Goal: Navigation & Orientation: Find specific page/section

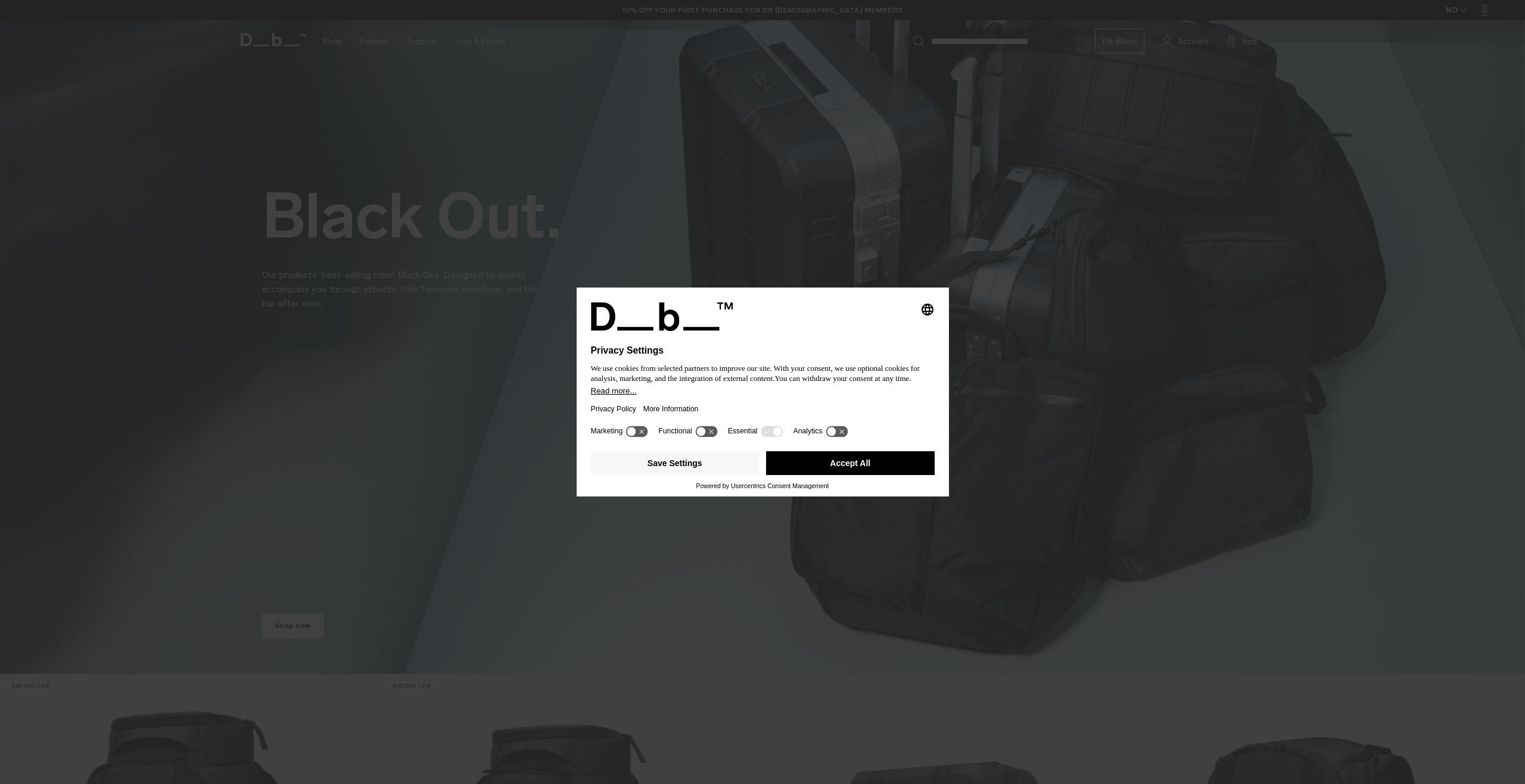
click at [813, 464] on button "Accept All" at bounding box center [850, 463] width 169 height 24
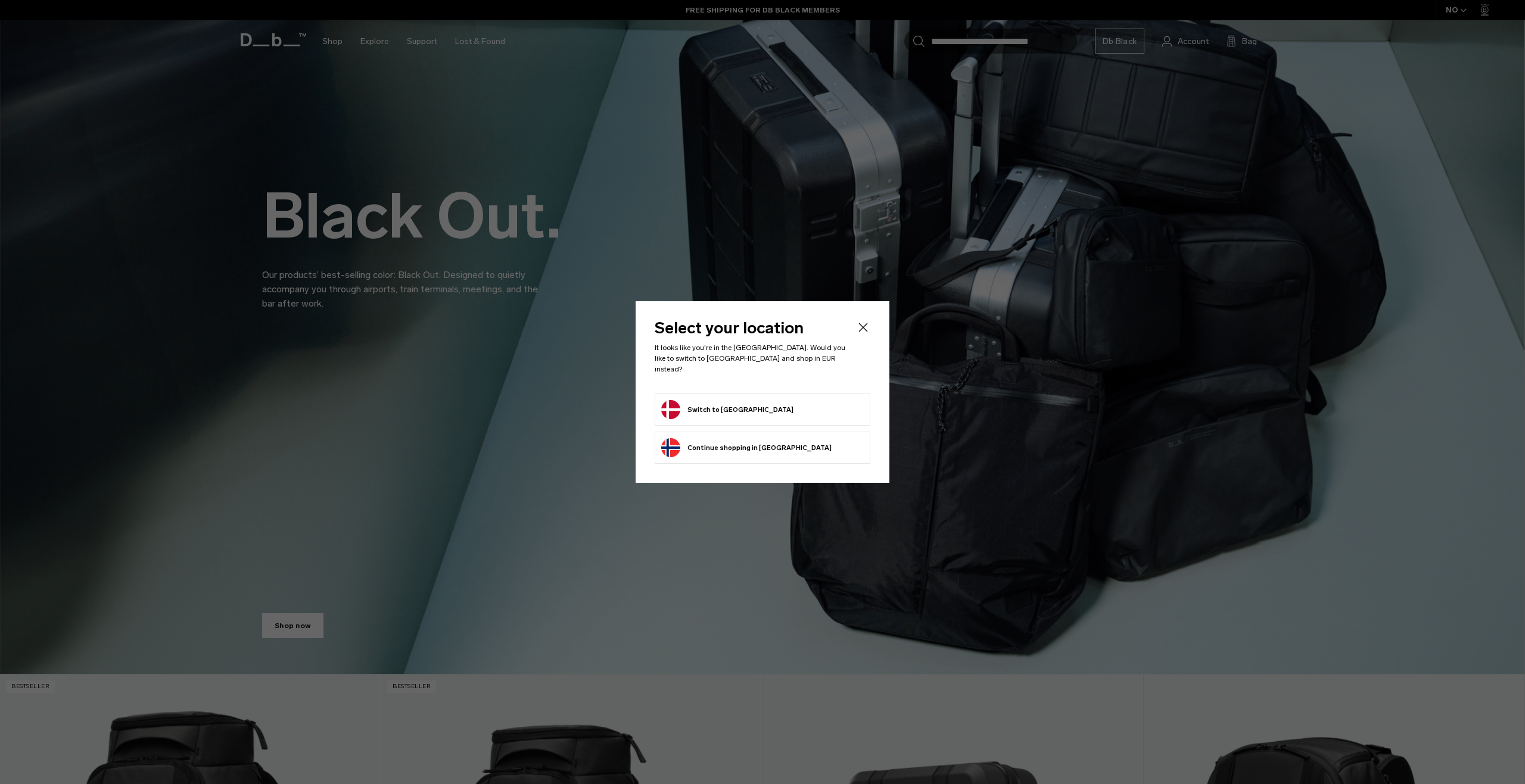
click at [737, 400] on button "Switch to [GEOGRAPHIC_DATA]" at bounding box center [727, 409] width 132 height 19
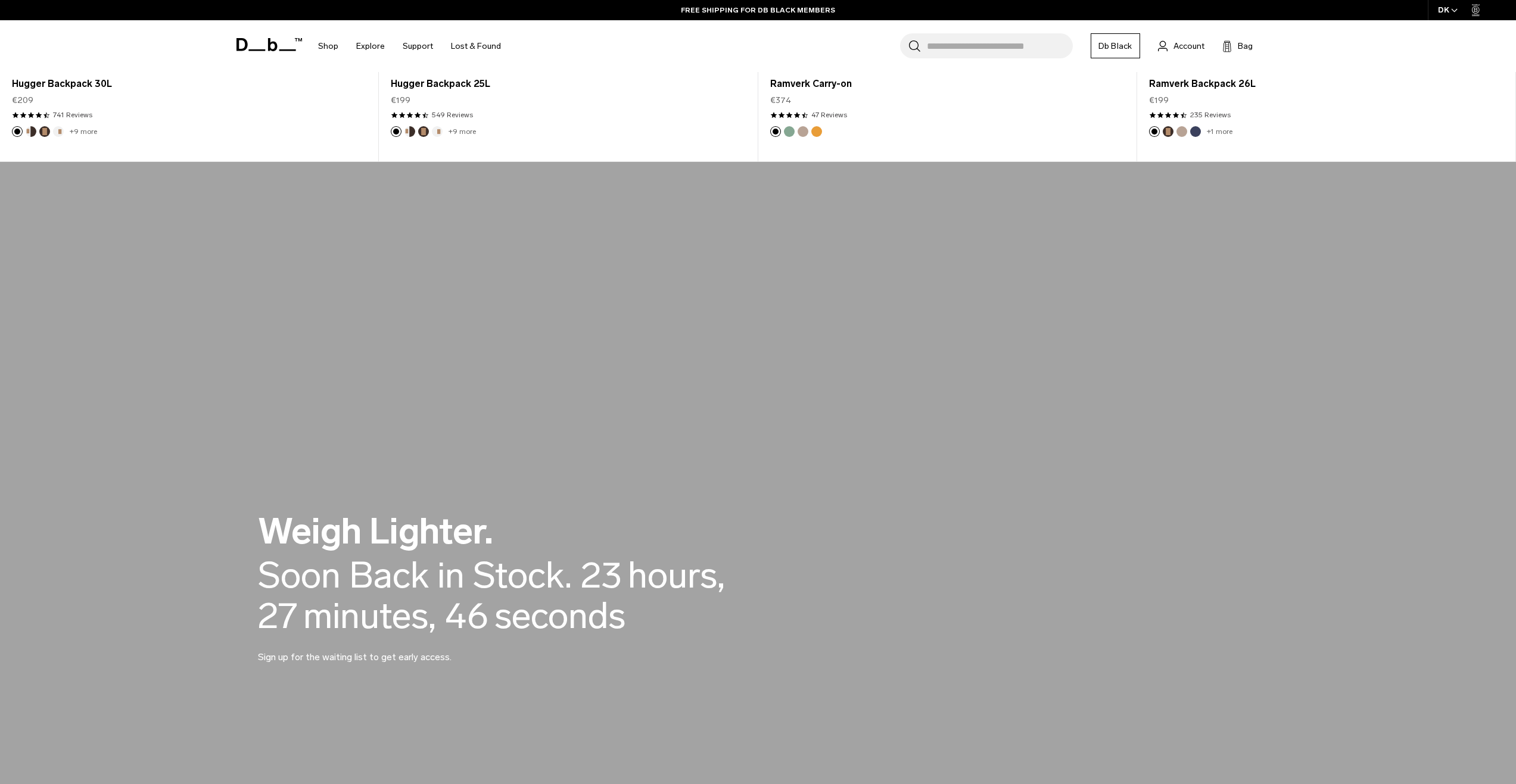
scroll to position [1310, 0]
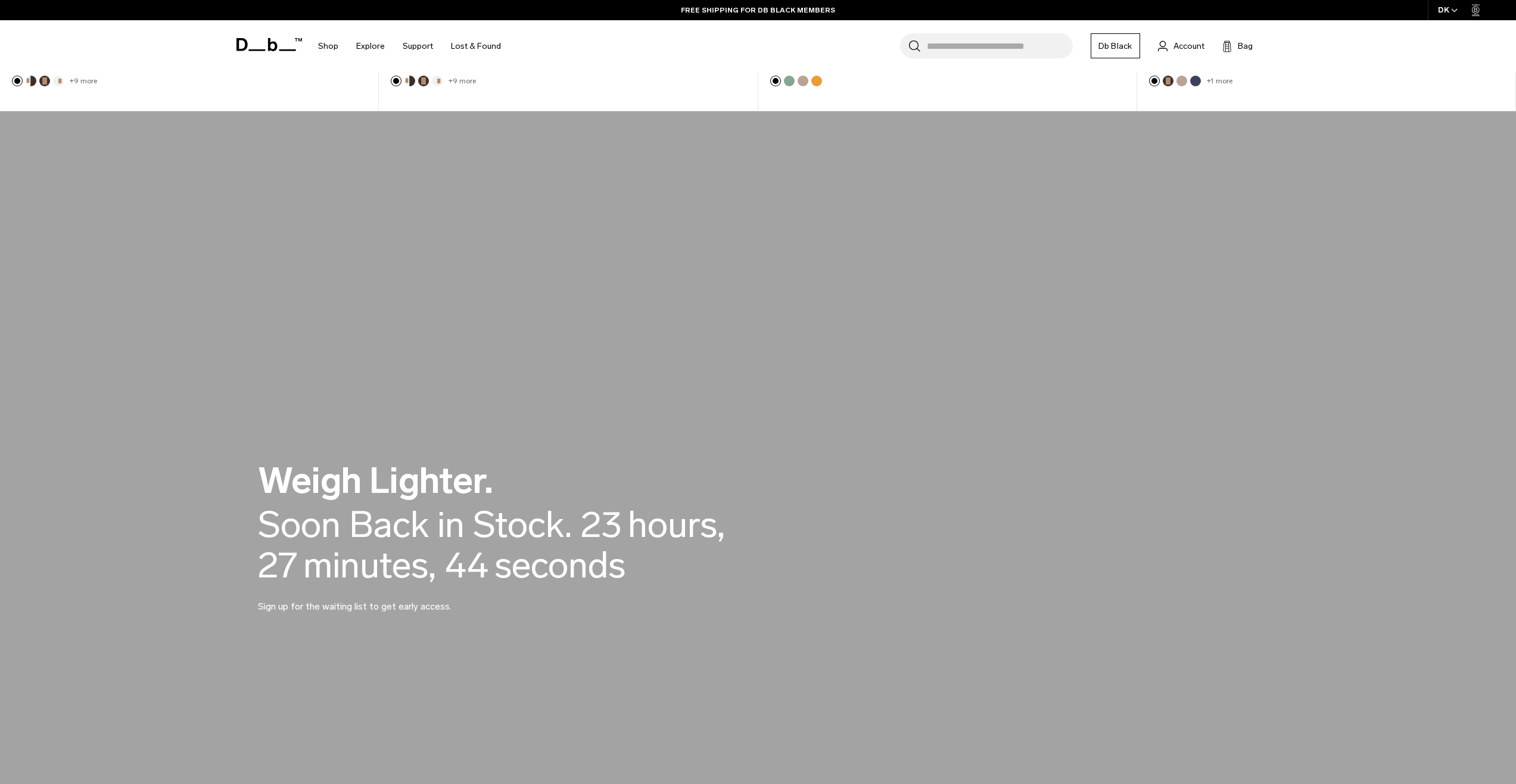
click at [1457, 7] on span "button" at bounding box center [1454, 10] width 7 height 9
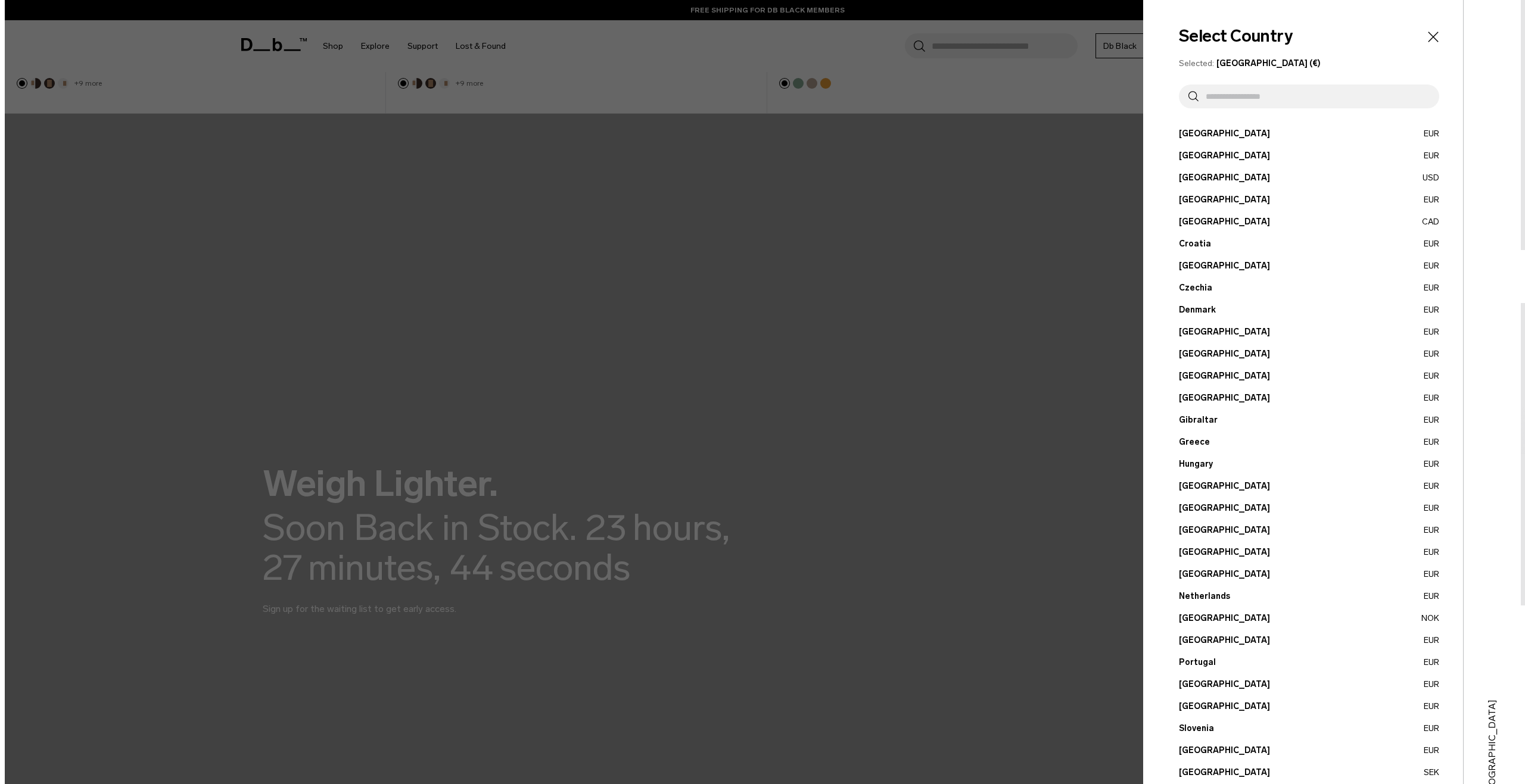
scroll to position [1315, 0]
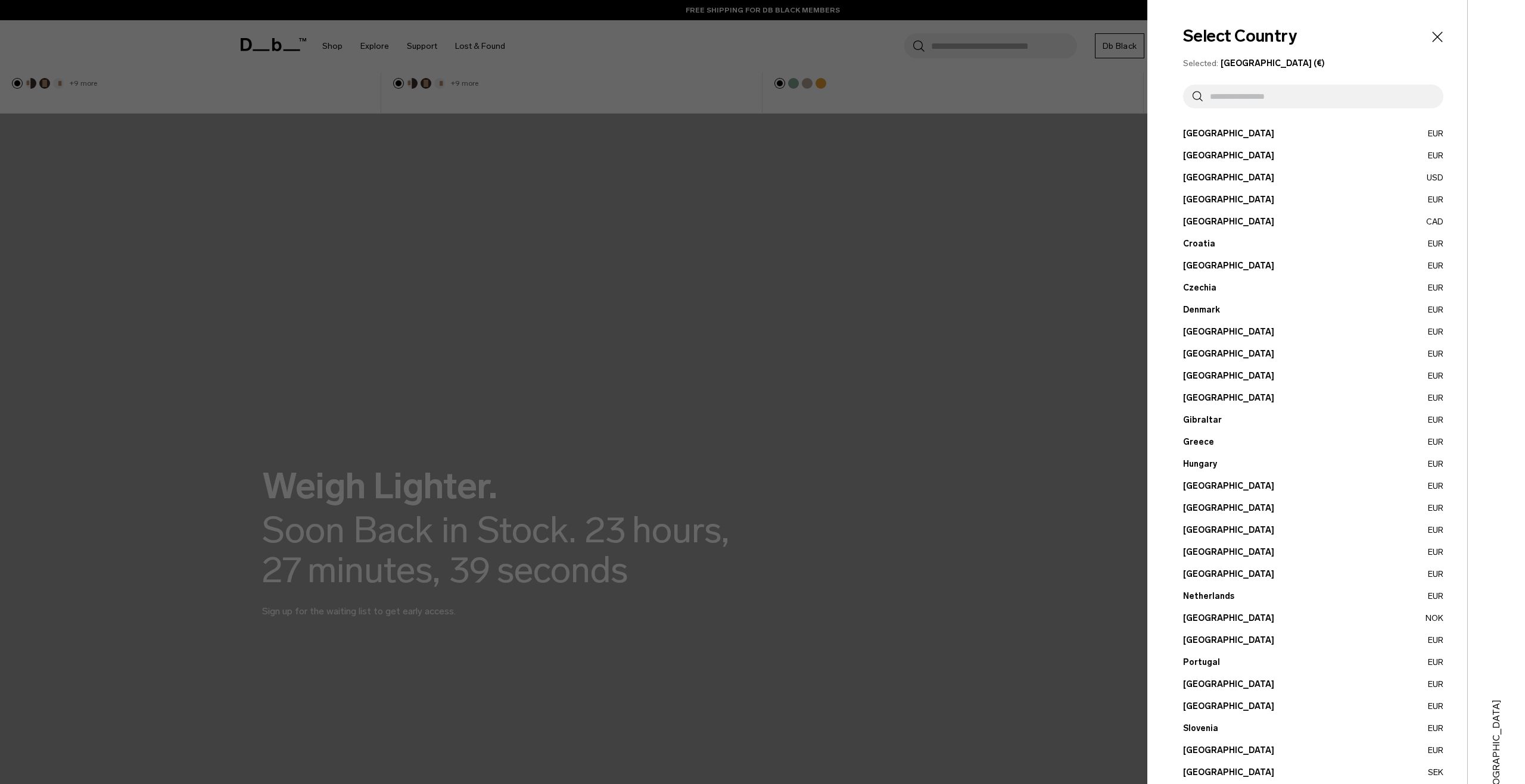
click at [1429, 40] on icon "Close" at bounding box center [1437, 37] width 17 height 17
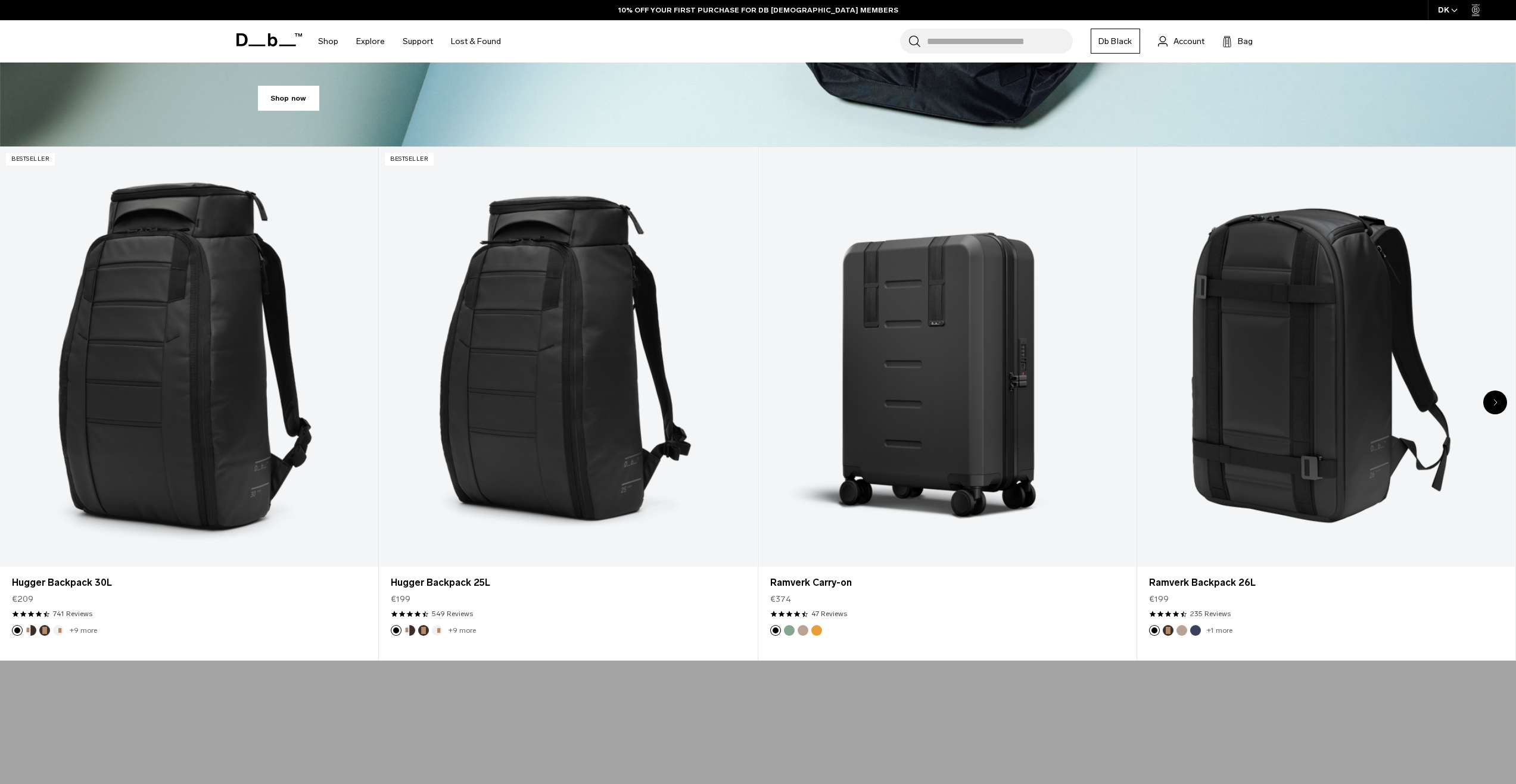
scroll to position [737, 0]
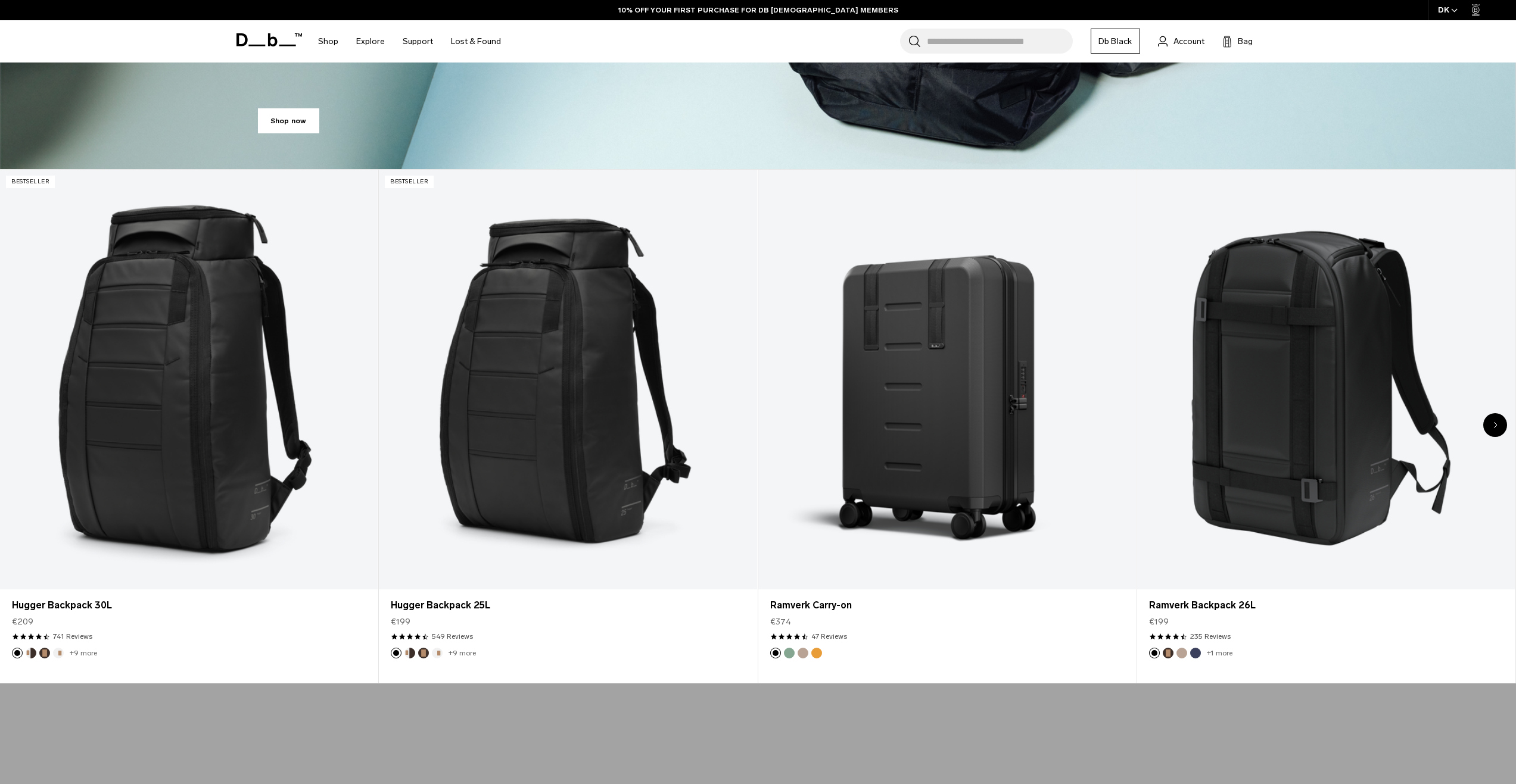
click at [1500, 425] on div "Next slide" at bounding box center [1495, 425] width 24 height 24
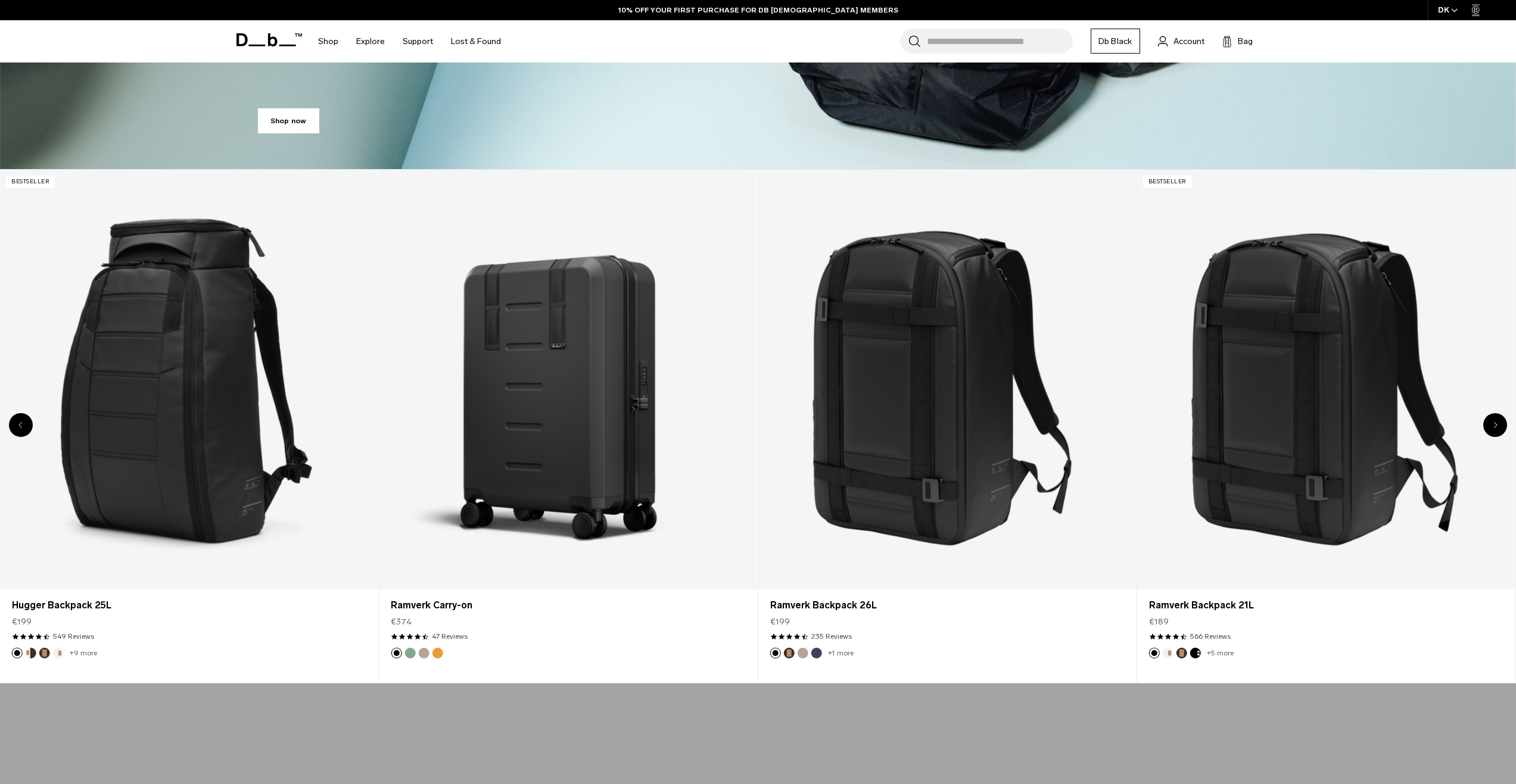
click at [1495, 426] on icon "Next slide" at bounding box center [1495, 425] width 4 height 7
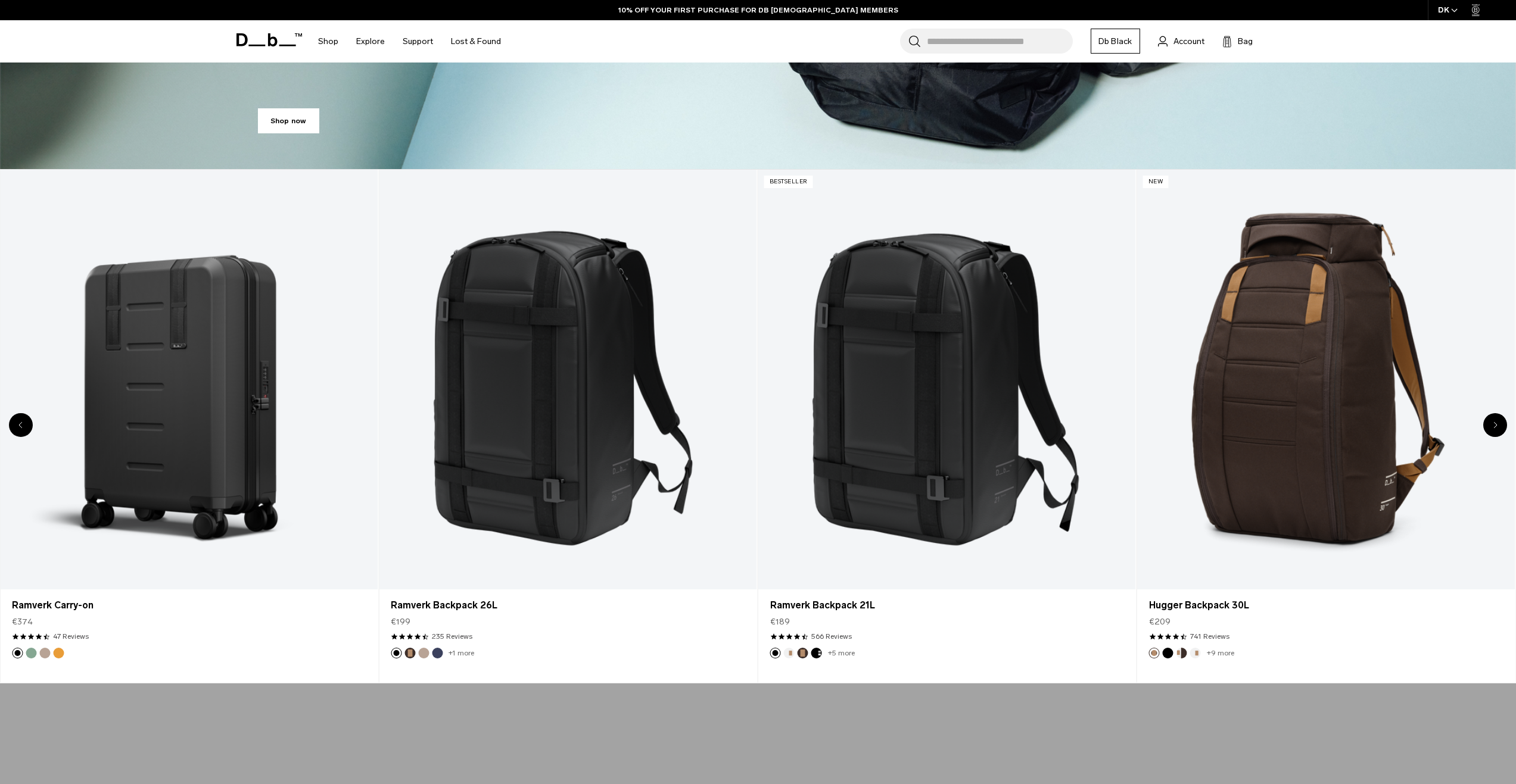
click at [1495, 426] on icon "Next slide" at bounding box center [1495, 425] width 4 height 7
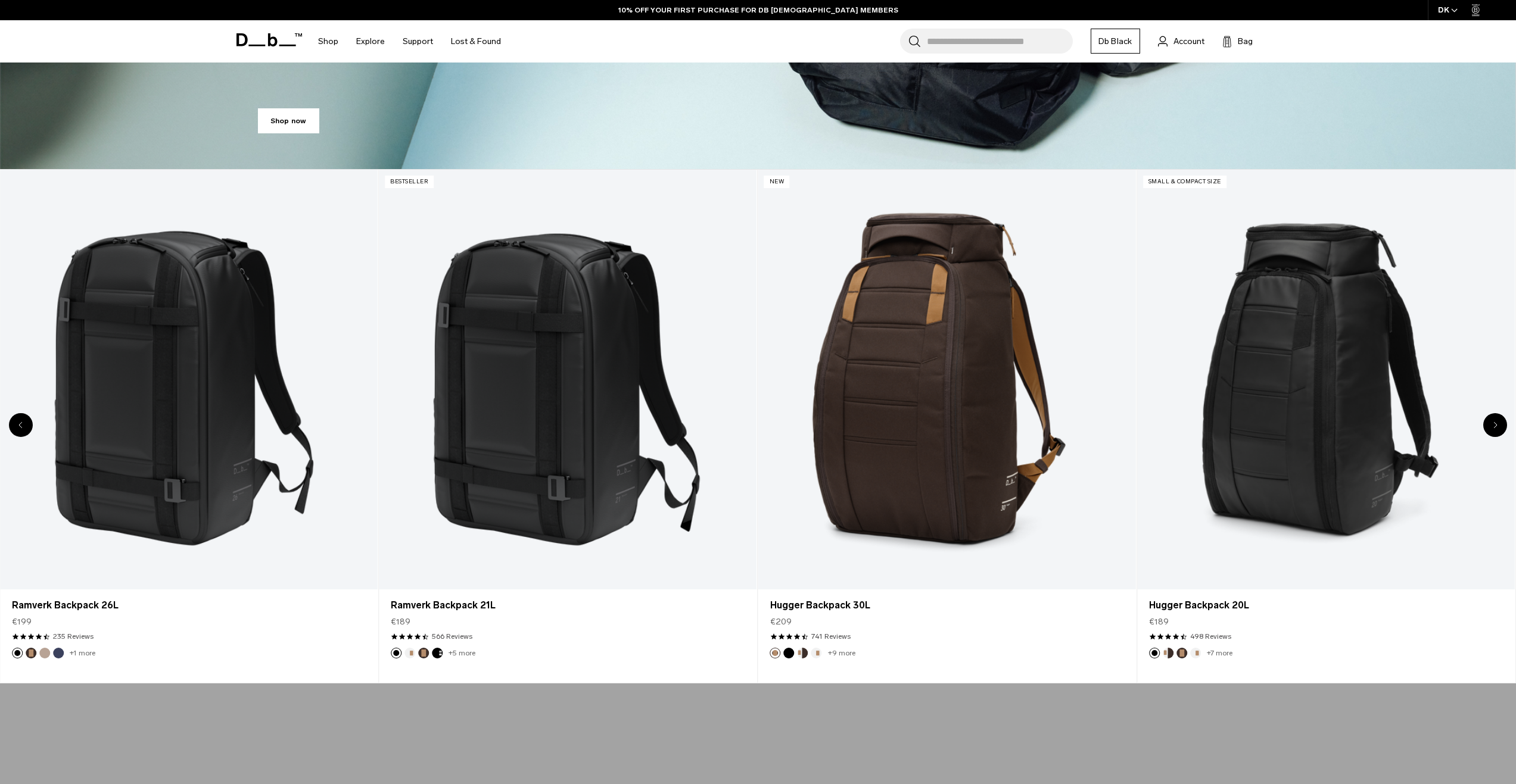
click at [1495, 426] on icon "Next slide" at bounding box center [1495, 425] width 4 height 7
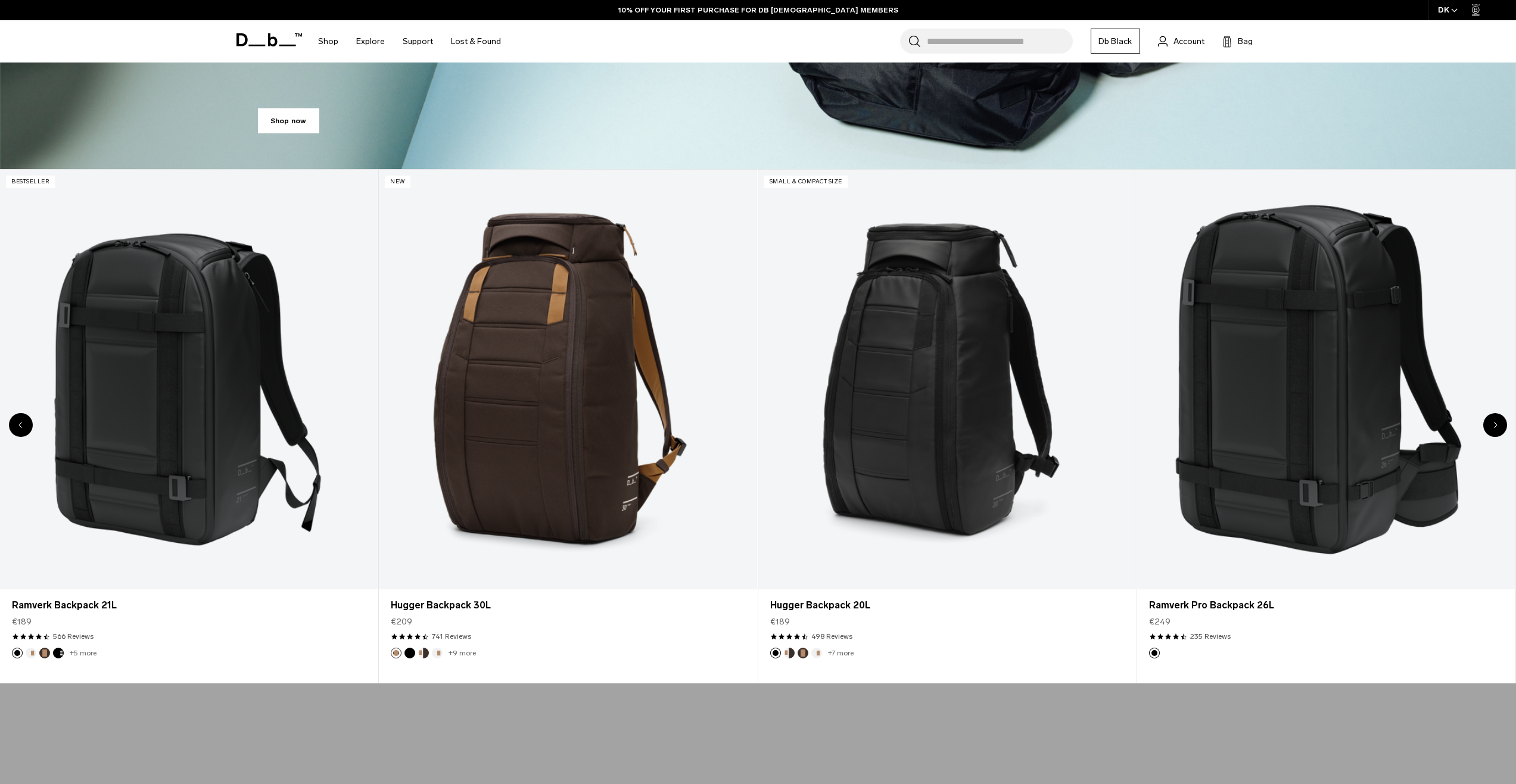
click at [1495, 426] on icon "Next slide" at bounding box center [1495, 425] width 4 height 7
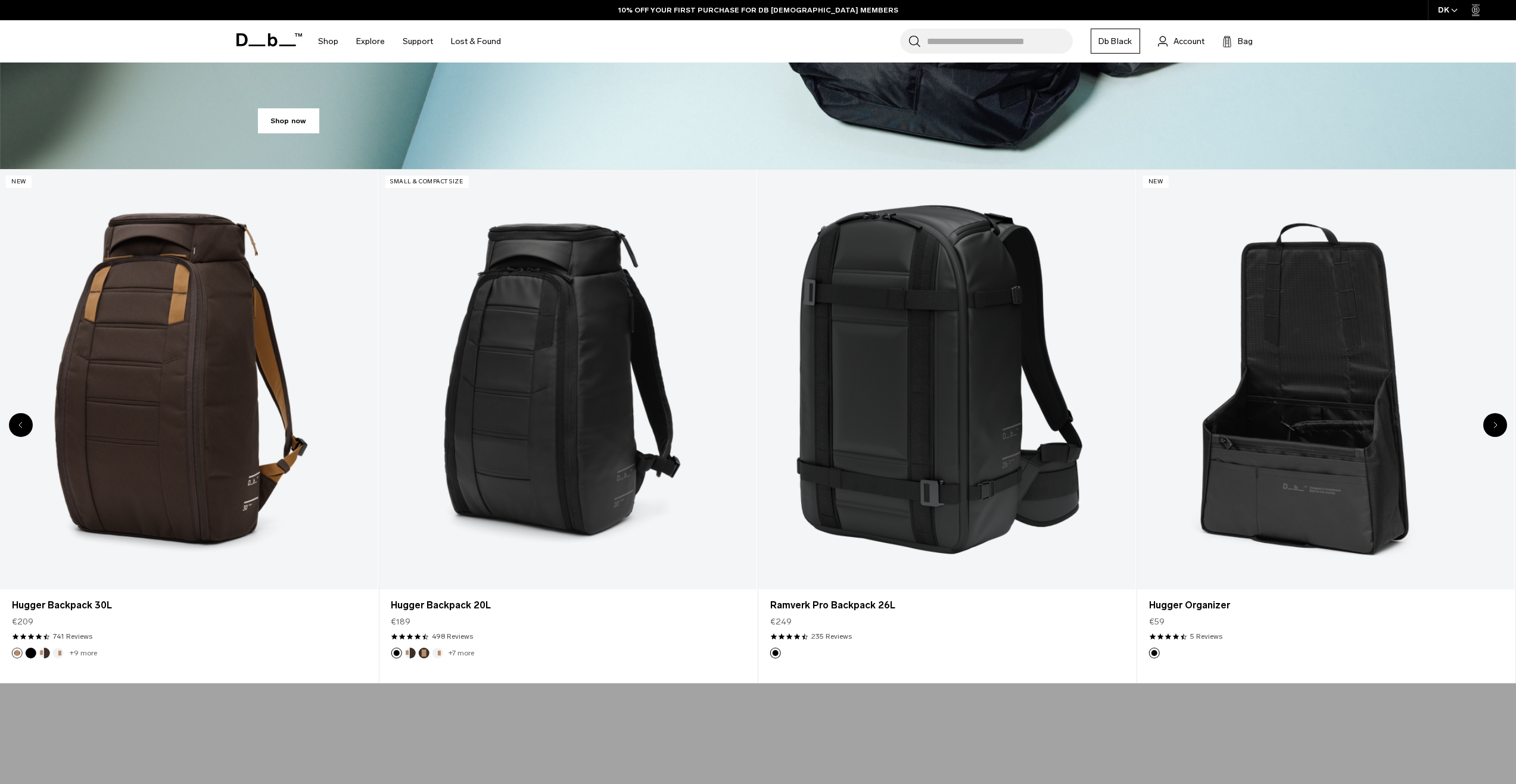
click at [1495, 426] on icon "Next slide" at bounding box center [1495, 425] width 4 height 7
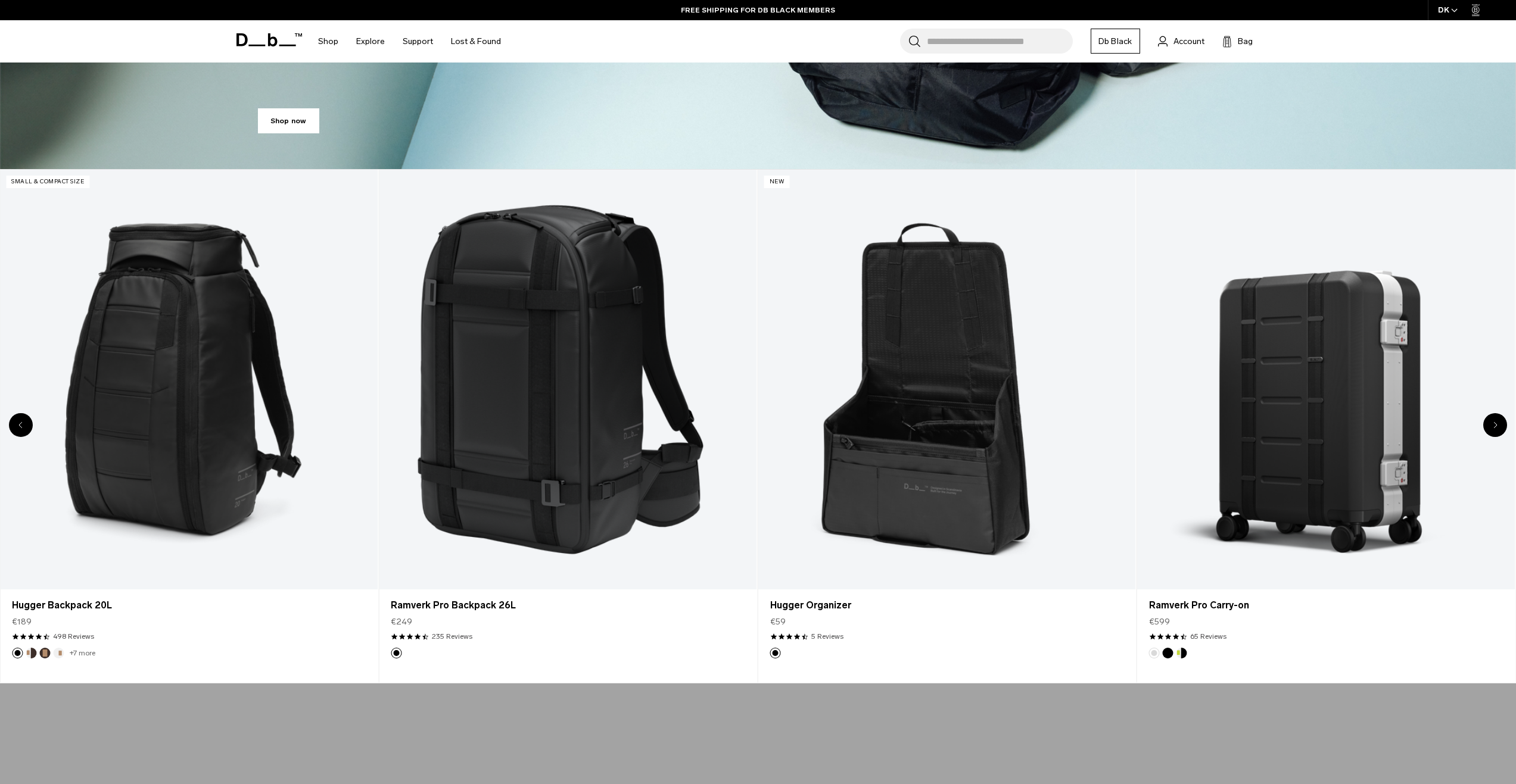
click at [1494, 423] on icon "Next slide" at bounding box center [1495, 425] width 4 height 7
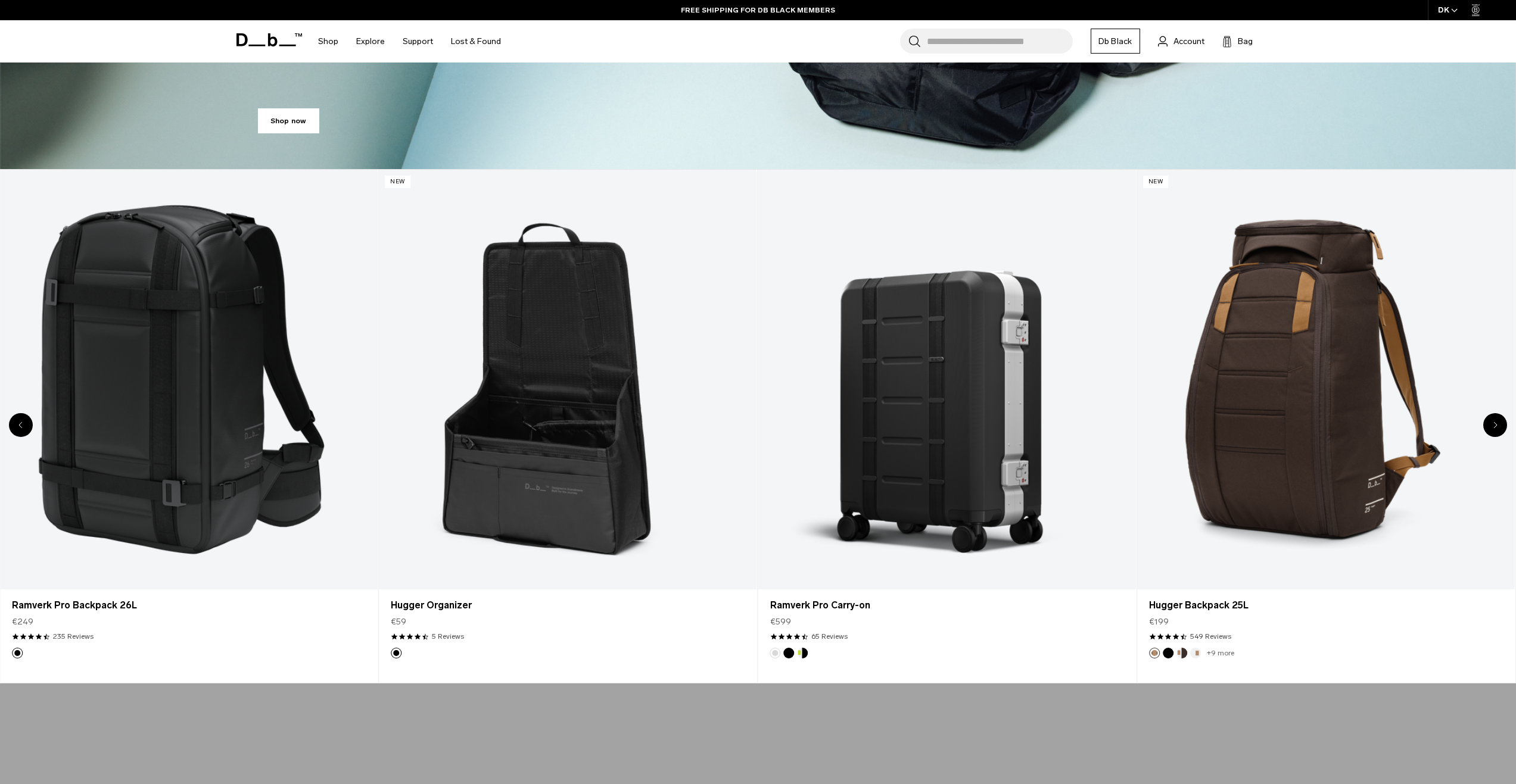
click at [1494, 423] on icon "Next slide" at bounding box center [1495, 425] width 4 height 7
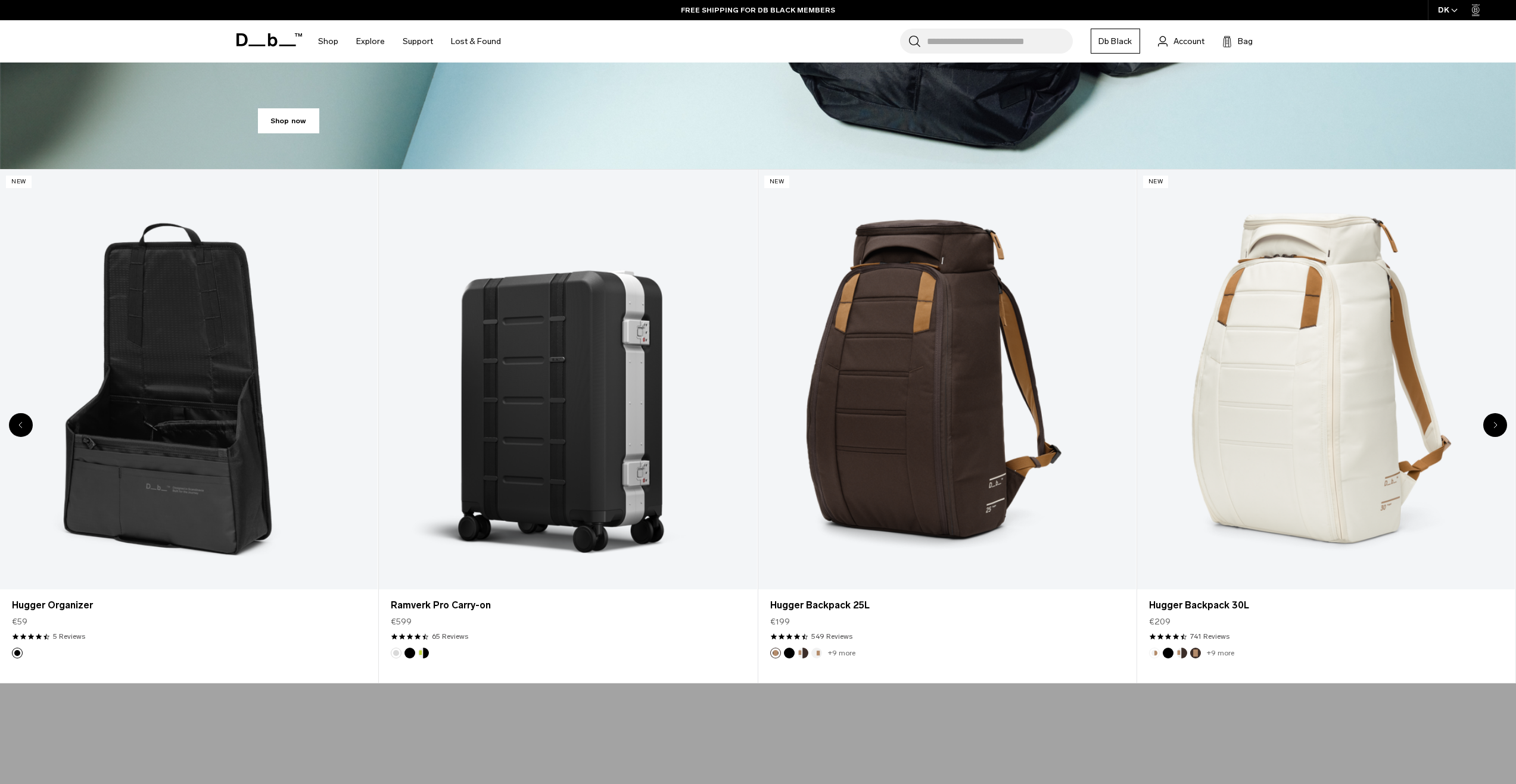
click at [1494, 421] on div "Next slide" at bounding box center [1495, 425] width 24 height 24
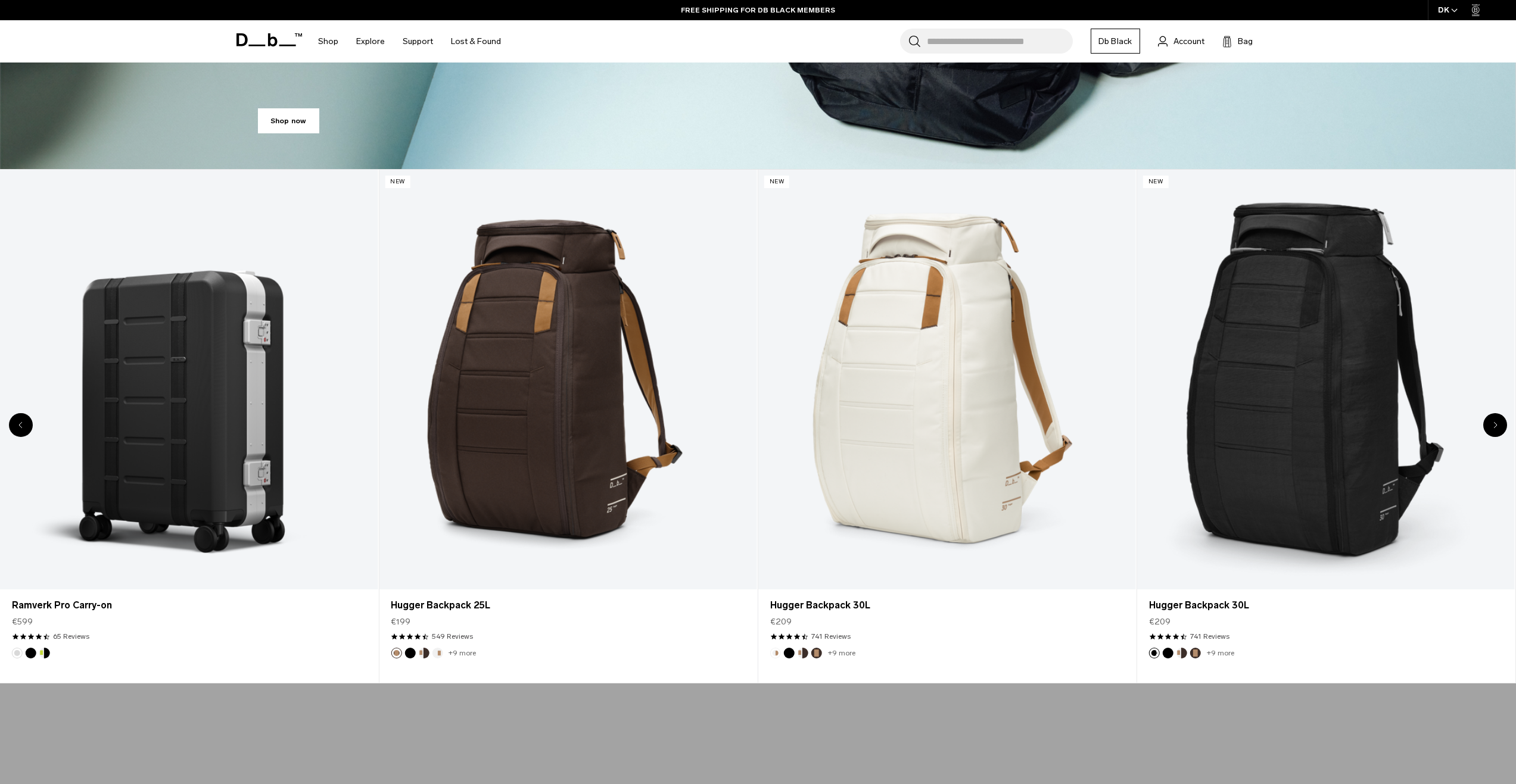
click at [1494, 421] on div "Next slide" at bounding box center [1495, 425] width 24 height 24
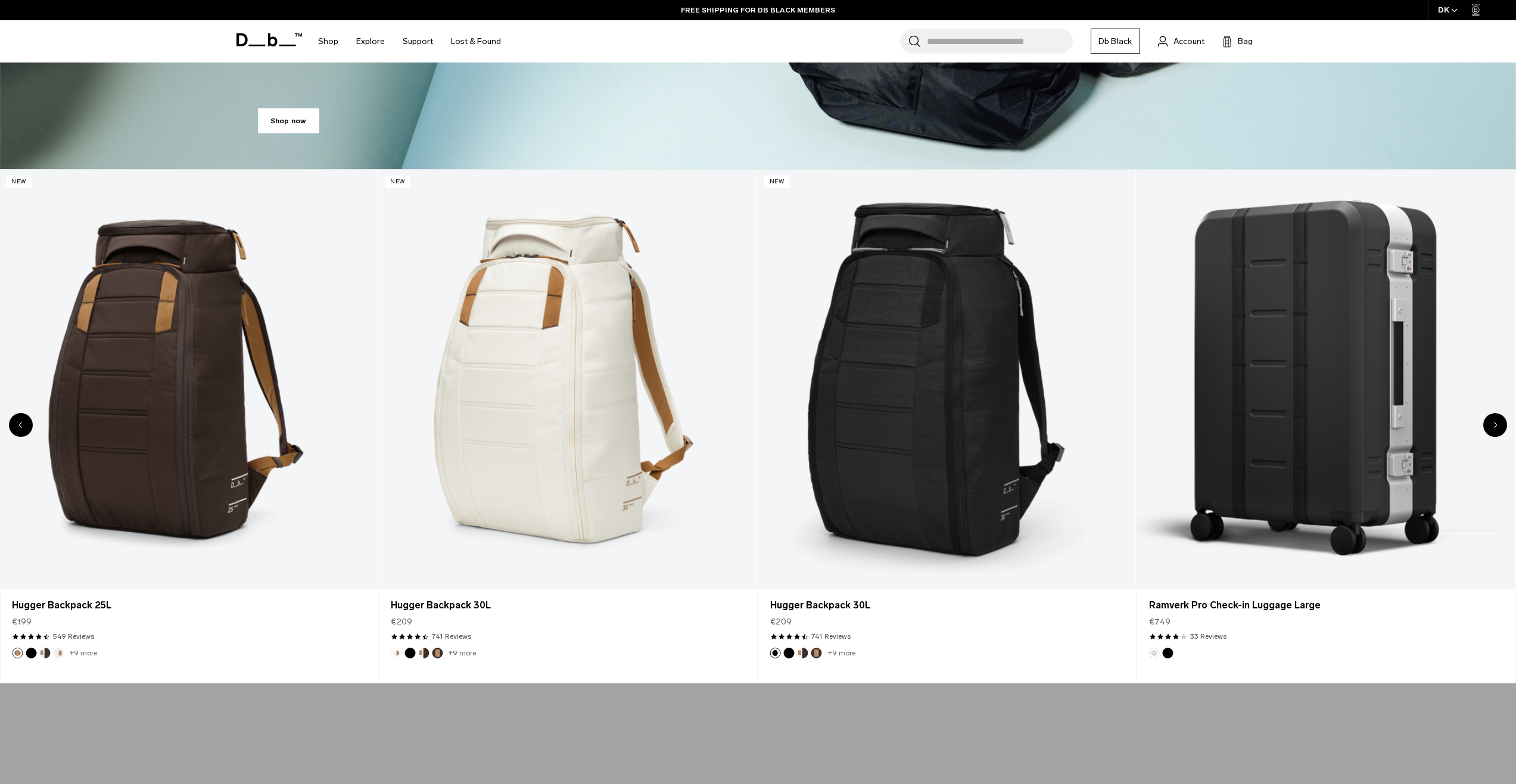
click at [1493, 420] on div "Next slide" at bounding box center [1495, 425] width 24 height 24
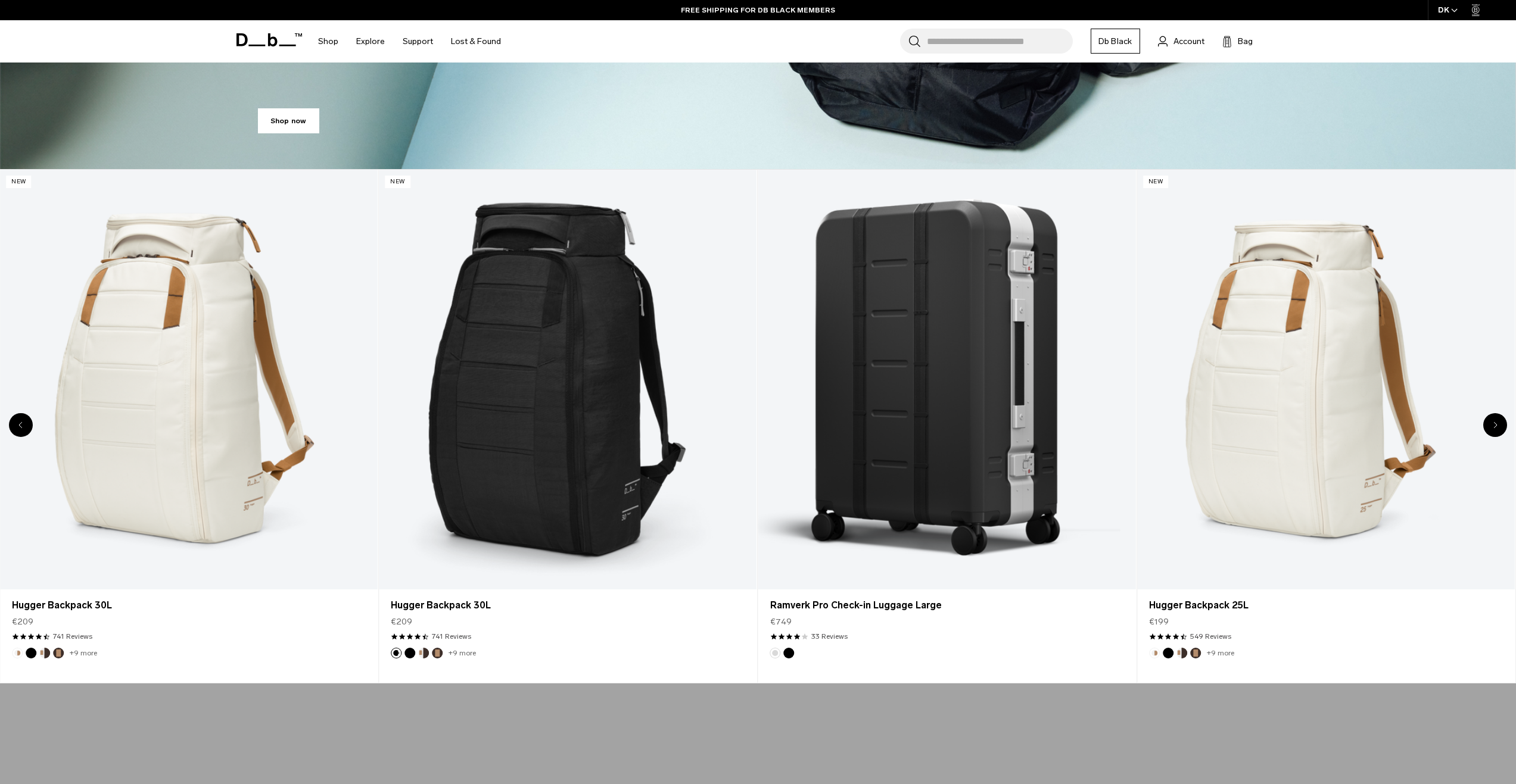
click at [1500, 421] on div "Next slide" at bounding box center [1495, 425] width 24 height 24
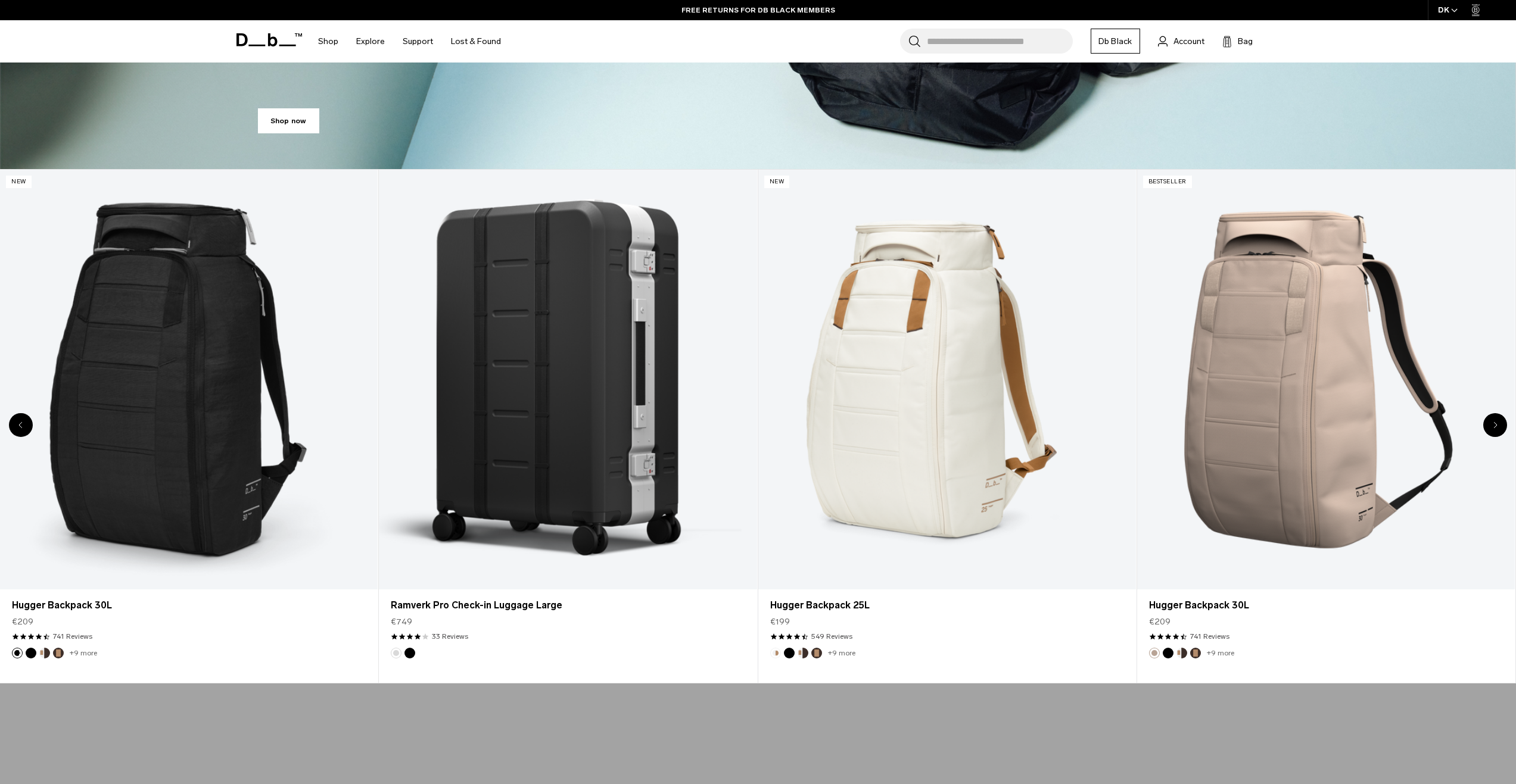
click at [1492, 417] on div "Next slide" at bounding box center [1495, 425] width 24 height 24
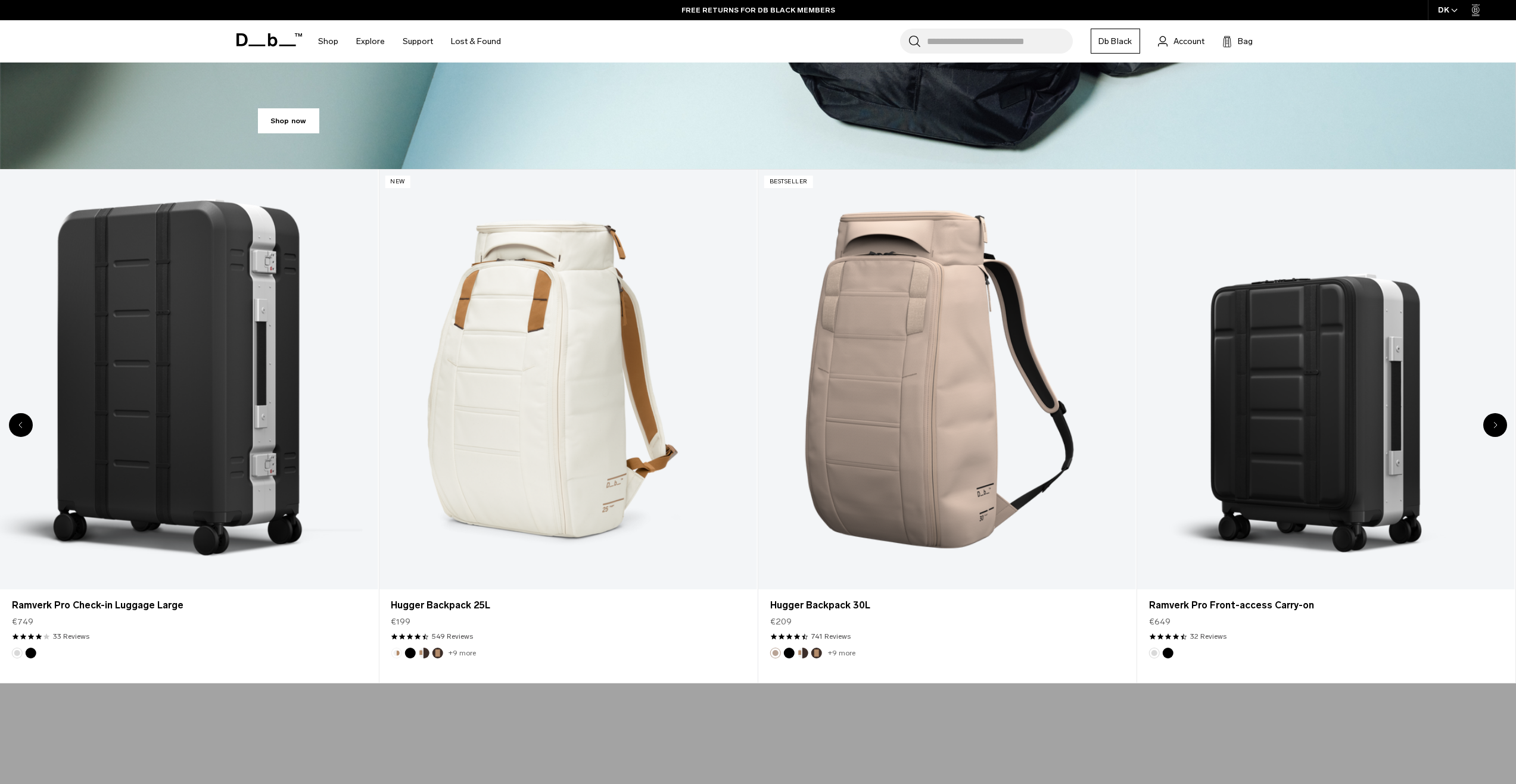
click at [1493, 417] on div "Next slide" at bounding box center [1495, 425] width 24 height 24
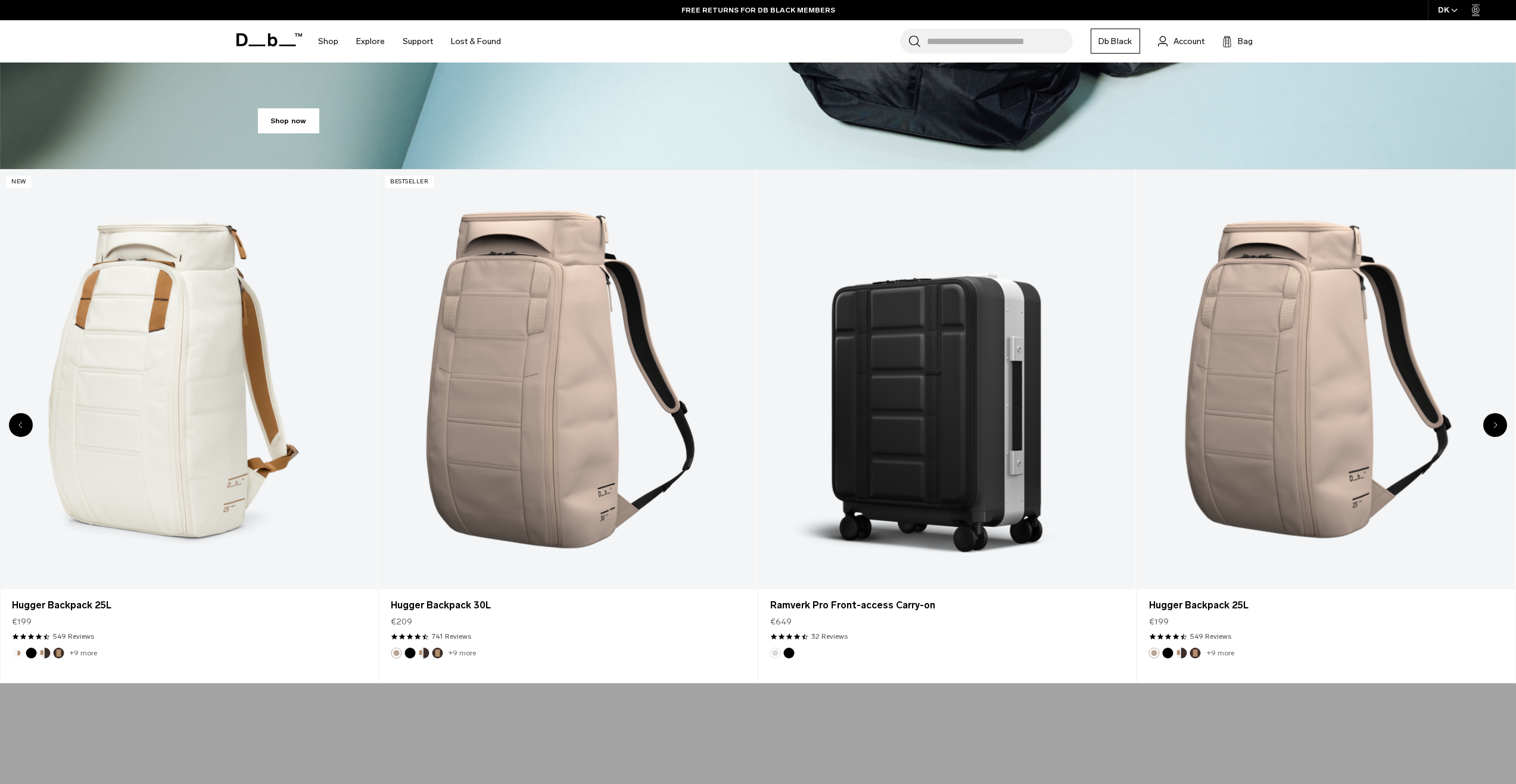
click at [1493, 417] on div "Next slide" at bounding box center [1495, 425] width 24 height 24
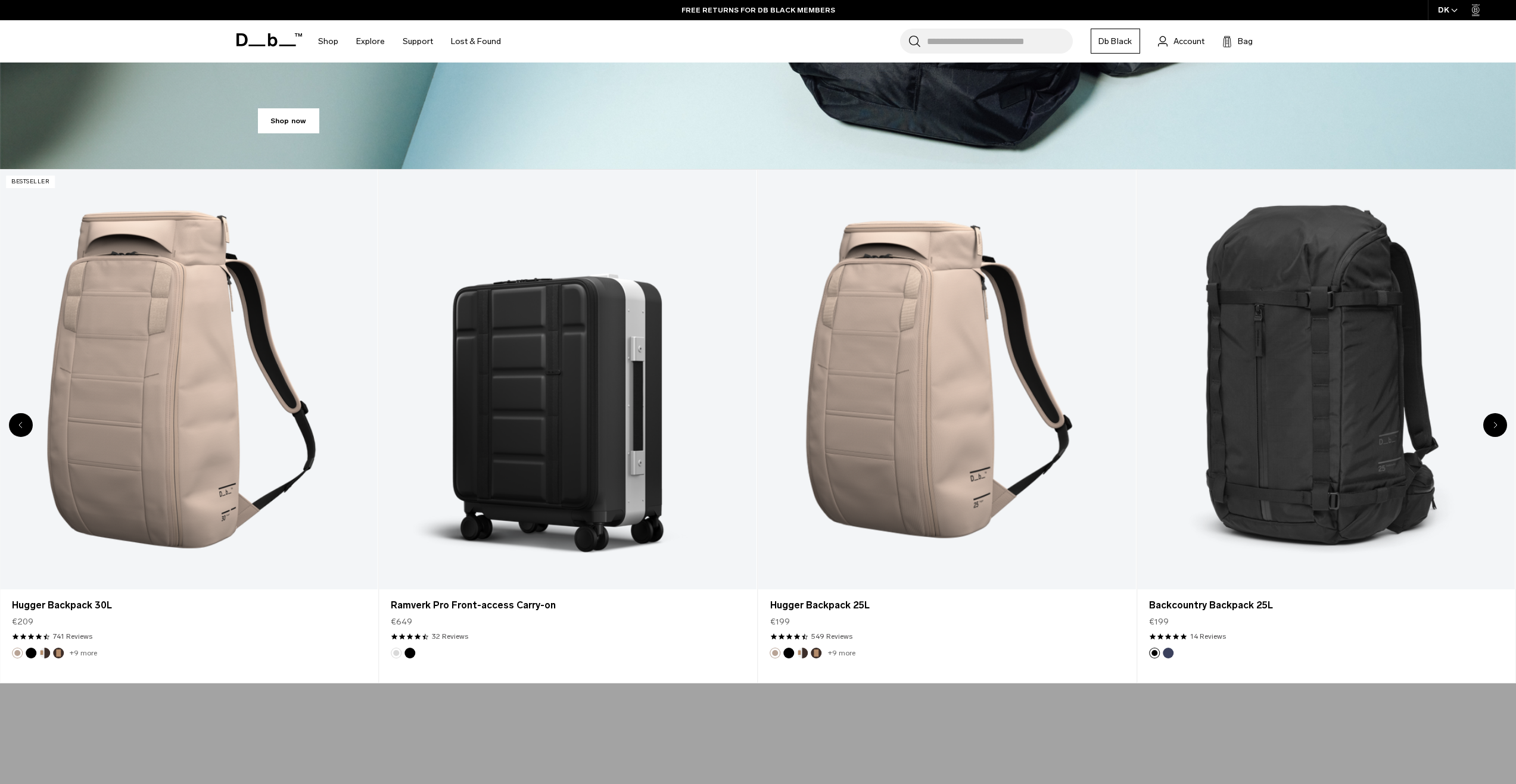
click at [1491, 418] on div "Next slide" at bounding box center [1495, 425] width 24 height 24
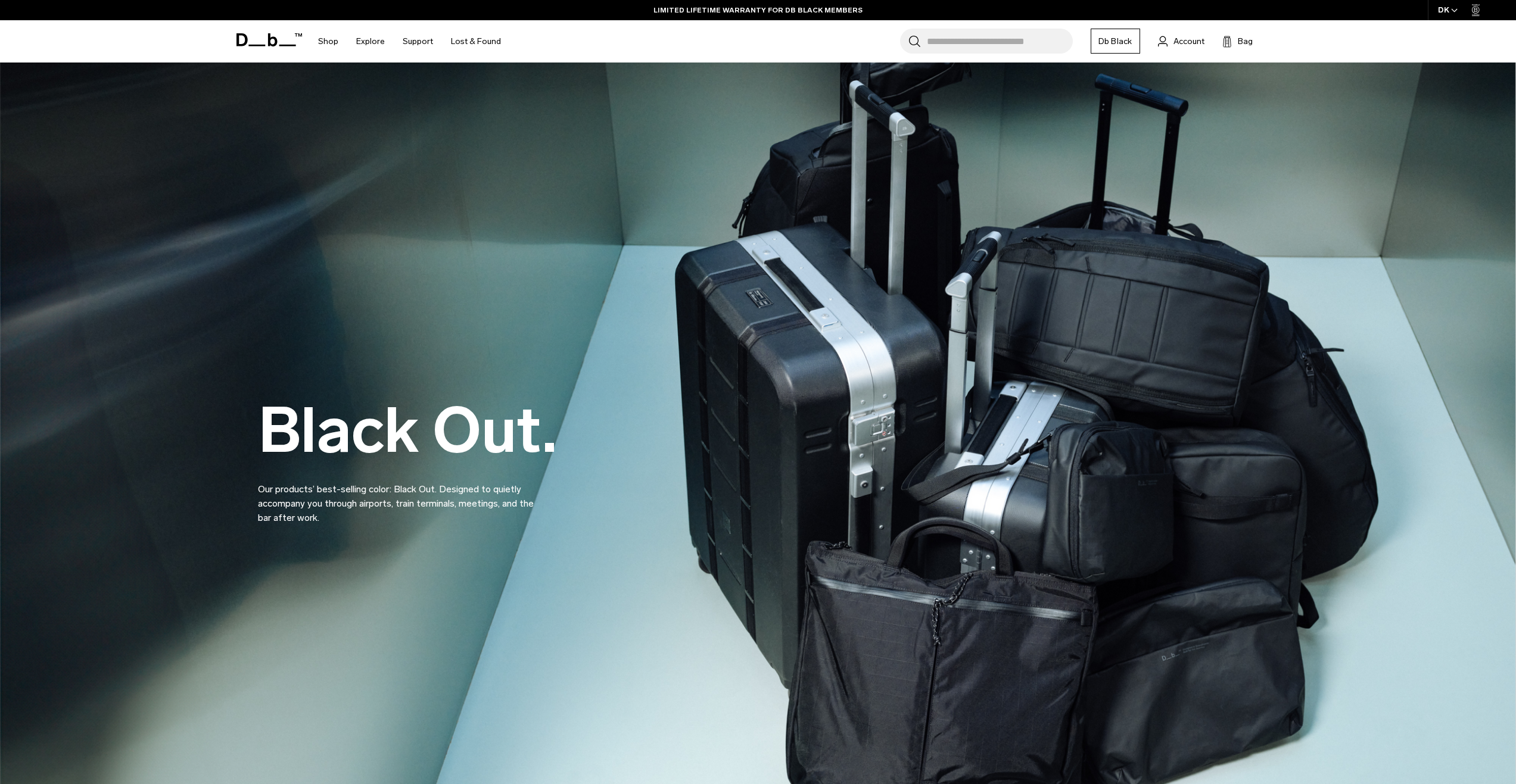
scroll to position [0, 0]
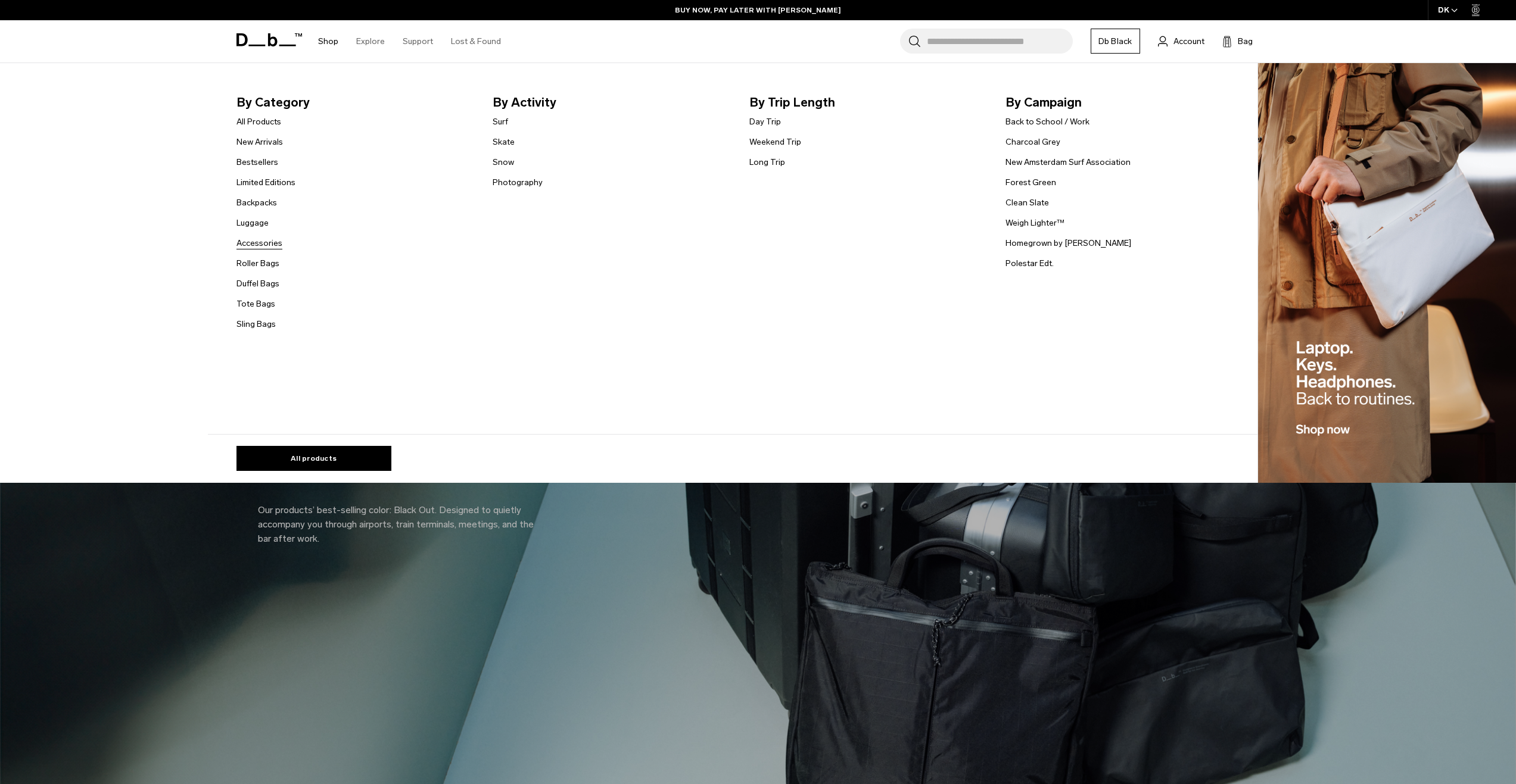
click at [267, 244] on link "Accessories" at bounding box center [259, 243] width 46 height 12
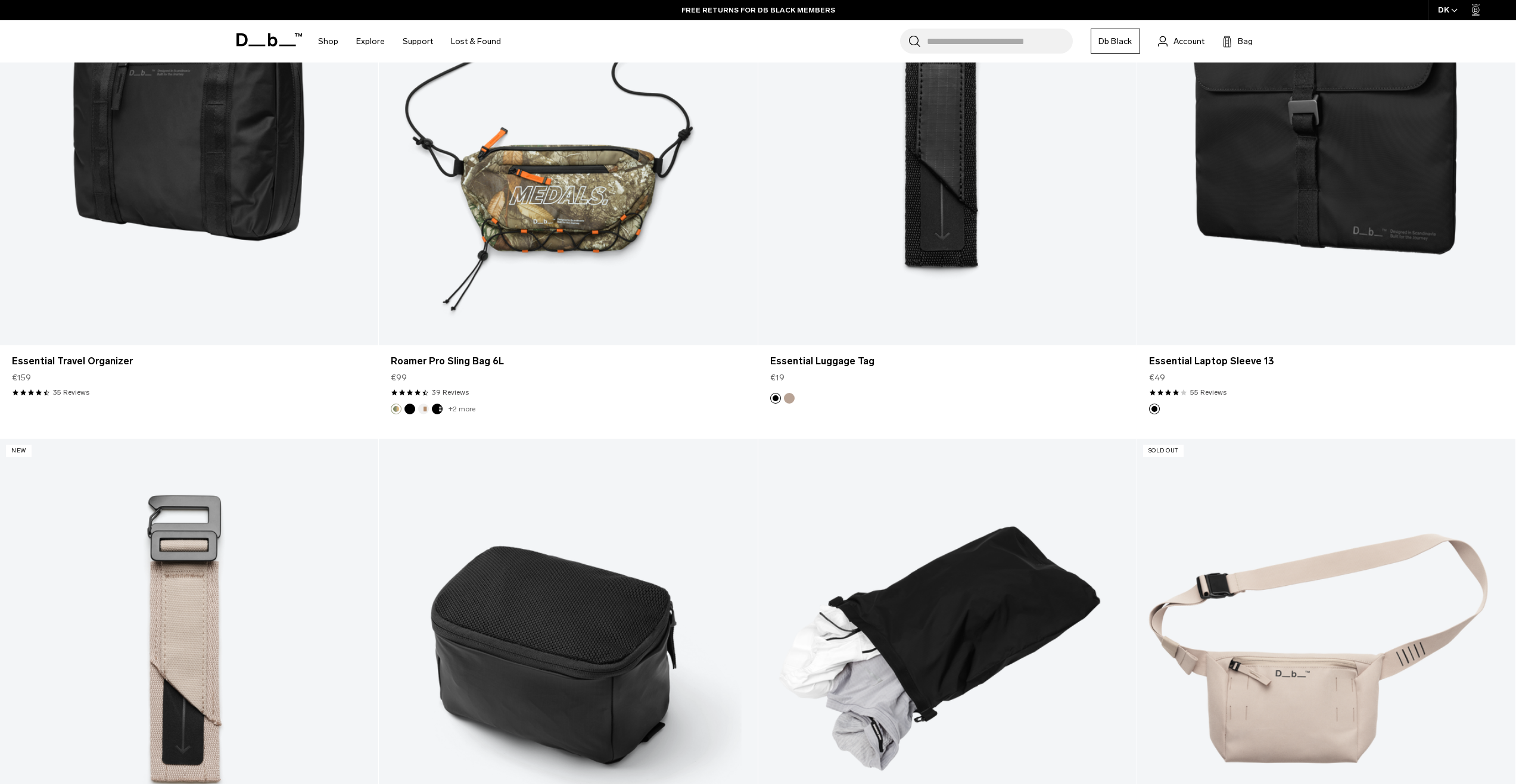
scroll to position [3573, 0]
